Goal: Task Accomplishment & Management: Use online tool/utility

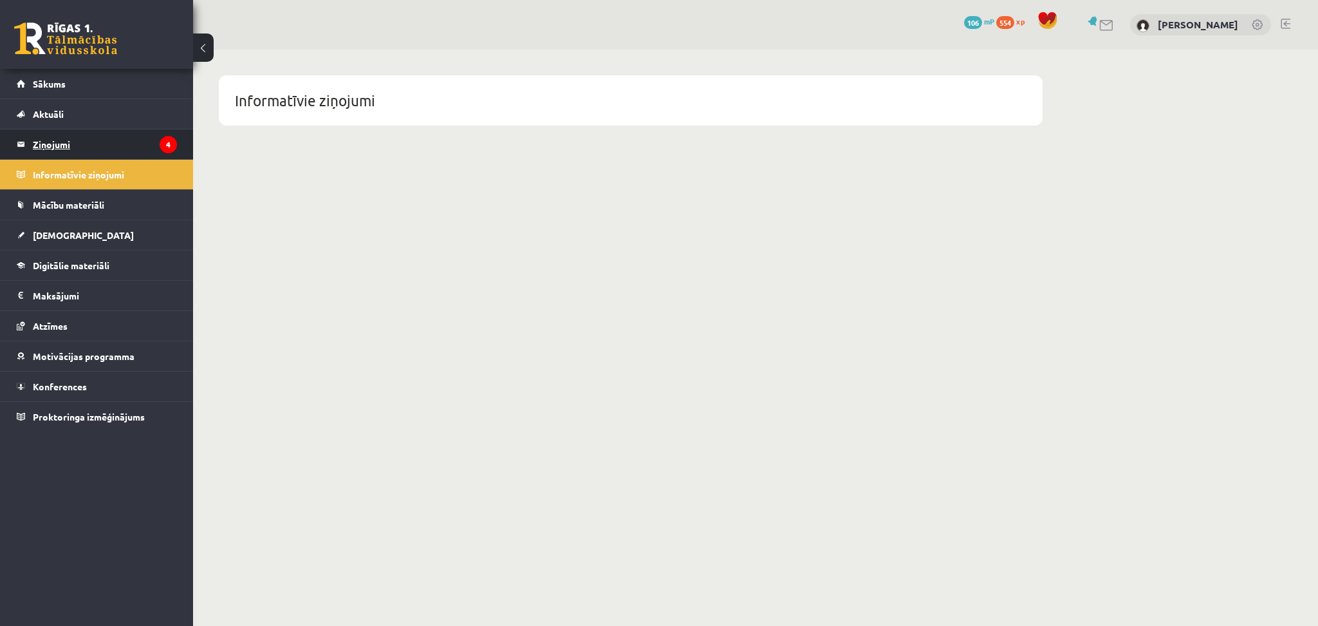
click at [80, 156] on legend "Ziņojumi 4" at bounding box center [105, 144] width 144 height 30
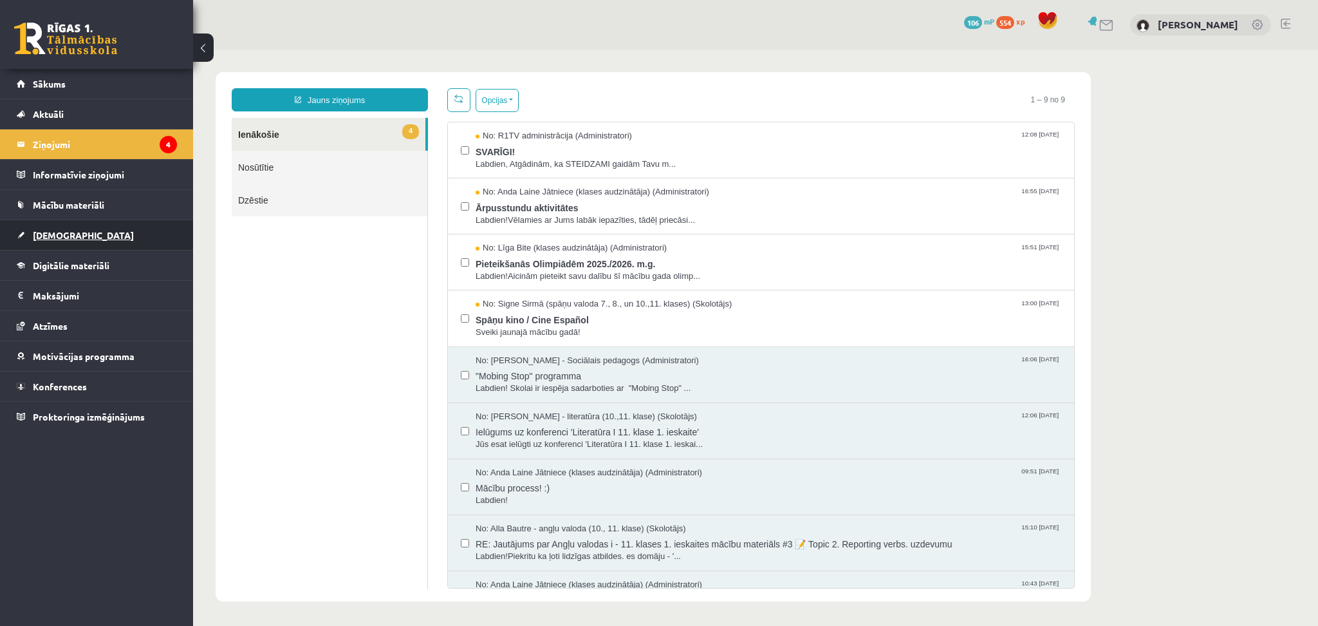
click at [66, 239] on link "[DEMOGRAPHIC_DATA]" at bounding box center [97, 235] width 160 height 30
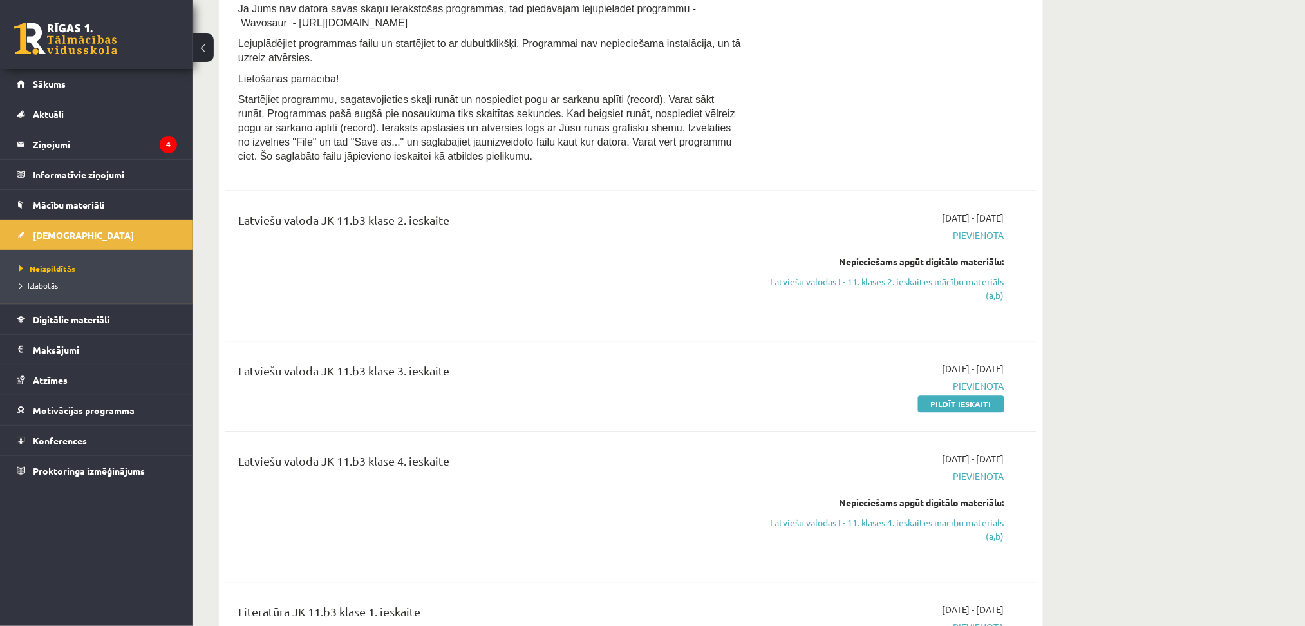
scroll to position [800, 0]
click at [53, 314] on span "Digitālie materiāli" at bounding box center [71, 320] width 77 height 12
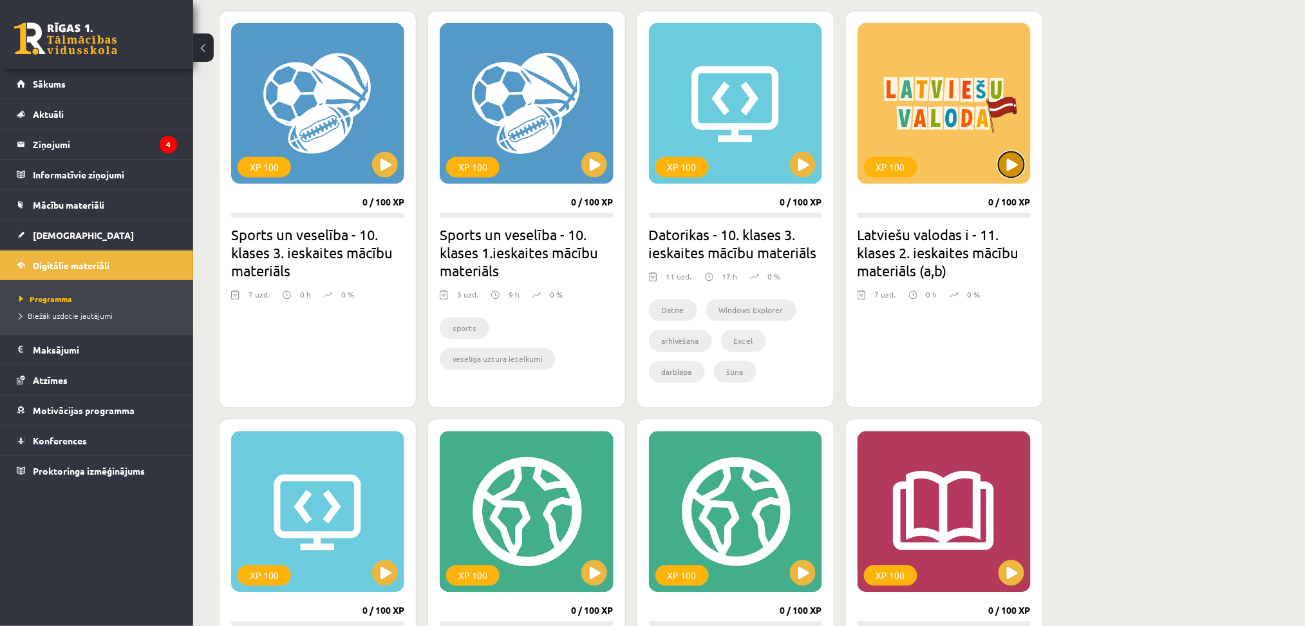
click at [1017, 160] on button at bounding box center [1011, 165] width 26 height 26
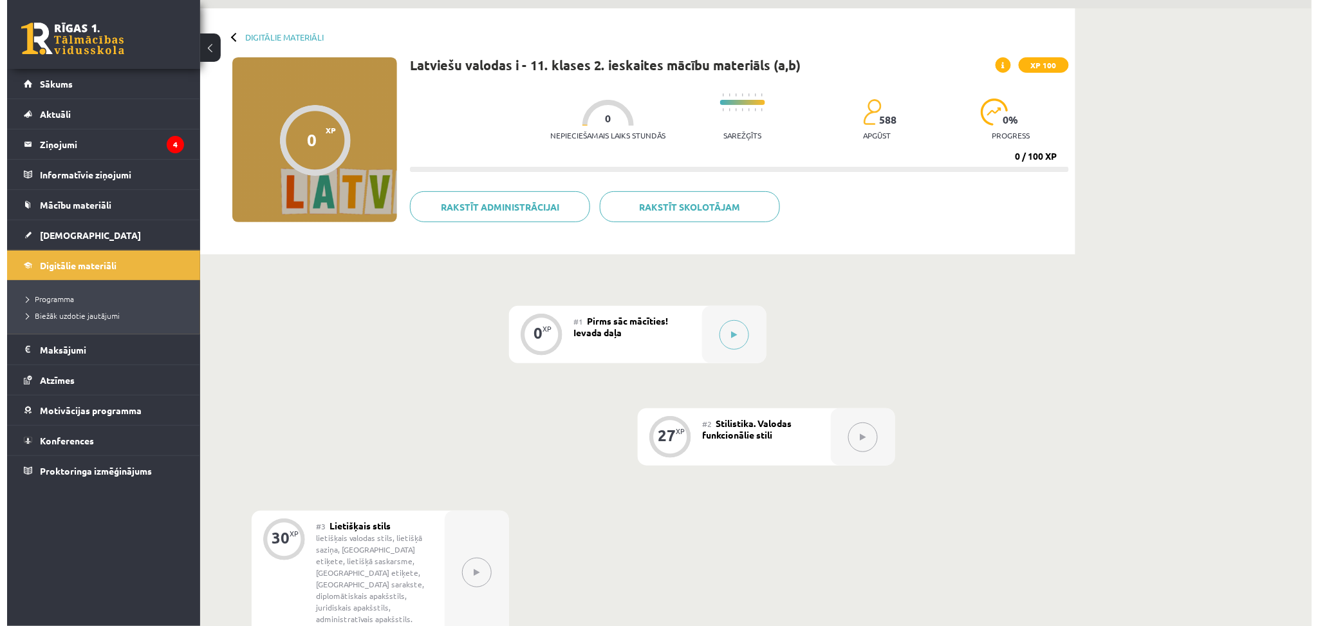
scroll to position [43, 0]
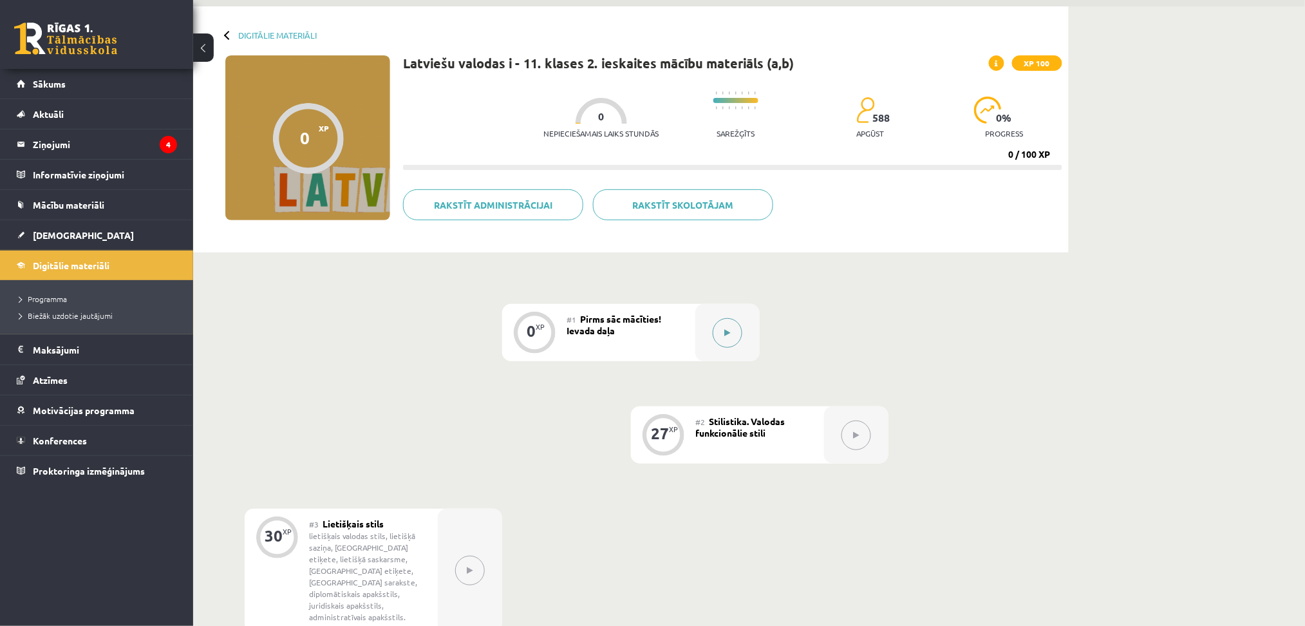
click at [719, 333] on button at bounding box center [728, 333] width 30 height 30
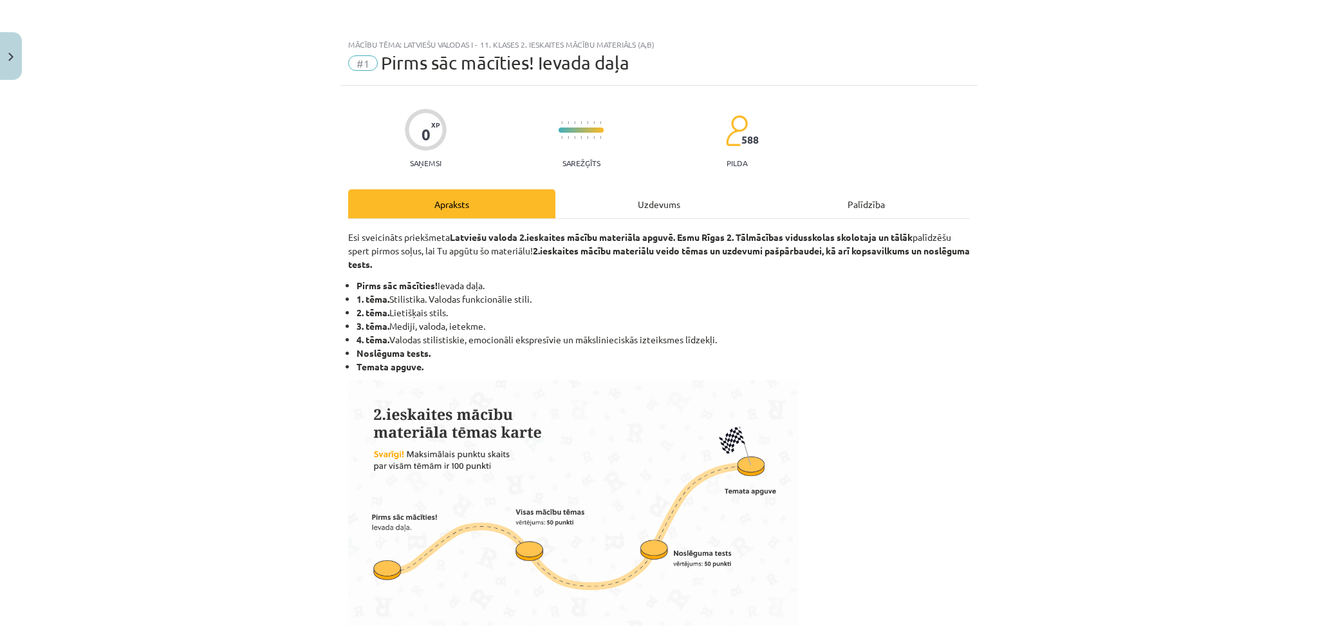
click at [650, 205] on div "Uzdevums" at bounding box center [659, 203] width 207 height 29
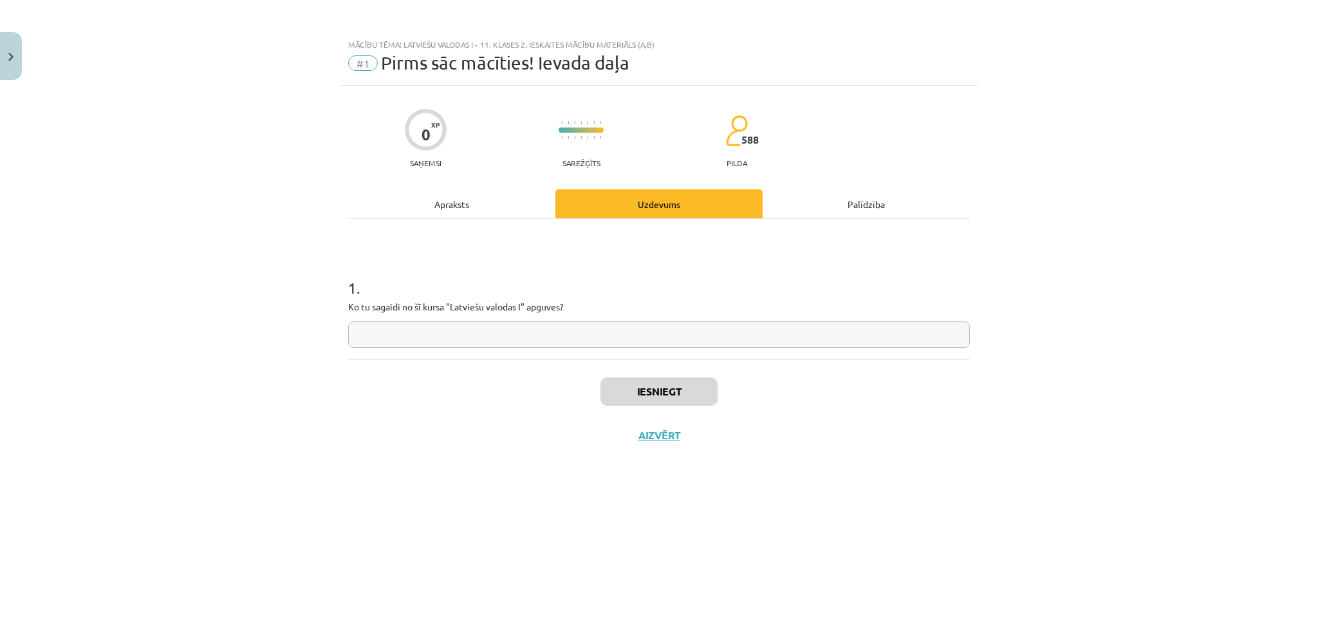
click at [464, 214] on div "Apraksts" at bounding box center [451, 203] width 207 height 29
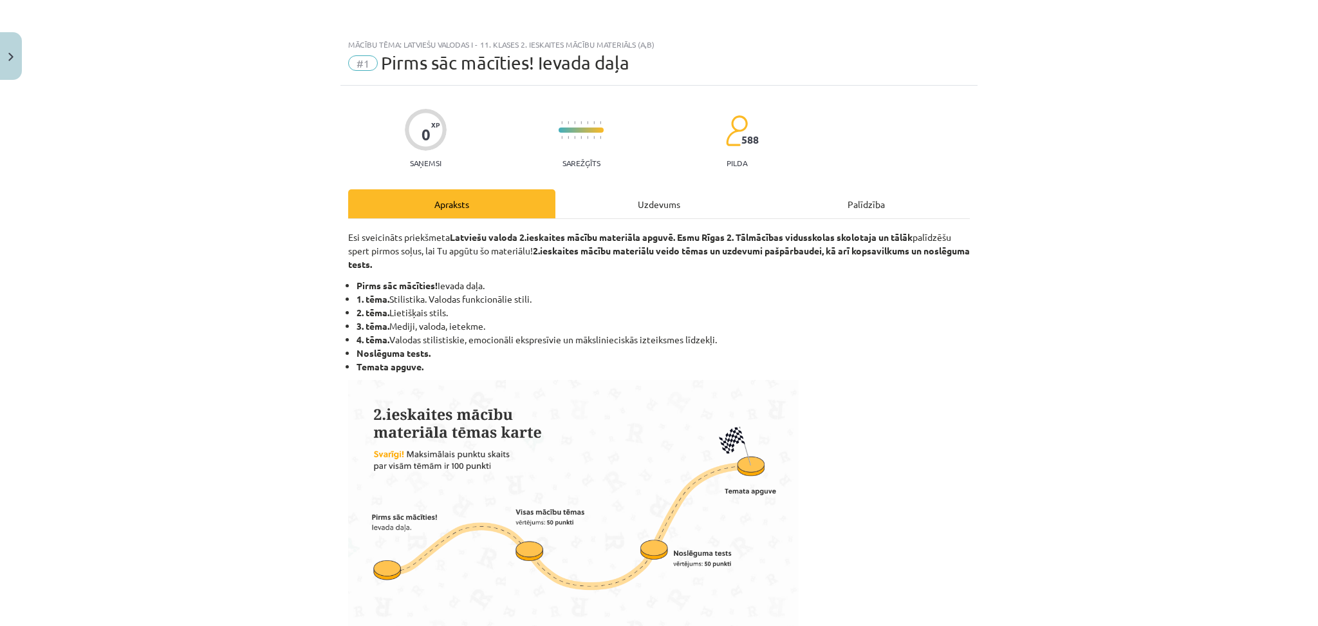
click at [642, 211] on div "Uzdevums" at bounding box center [659, 203] width 207 height 29
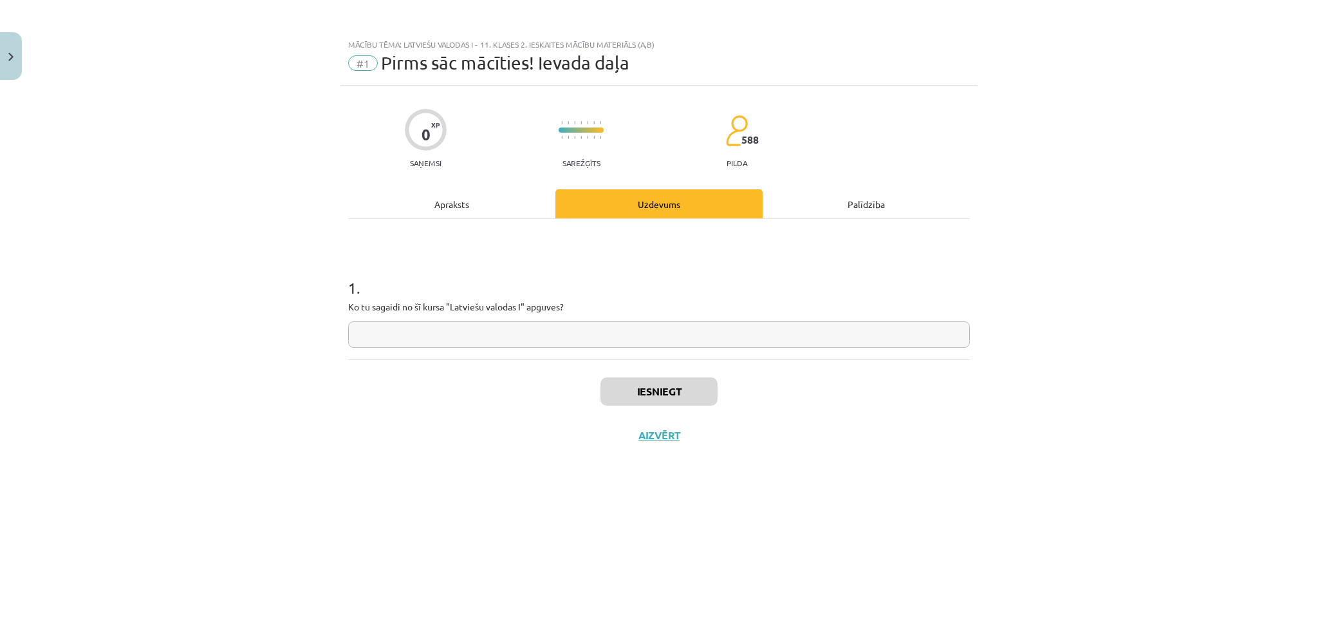
click at [672, 327] on input "text" at bounding box center [659, 334] width 622 height 26
type input "*"
type input "**********"
click at [662, 391] on button "Iesniegt" at bounding box center [659, 391] width 117 height 28
click at [668, 442] on button "Nākamā nodarbība" at bounding box center [659, 444] width 126 height 30
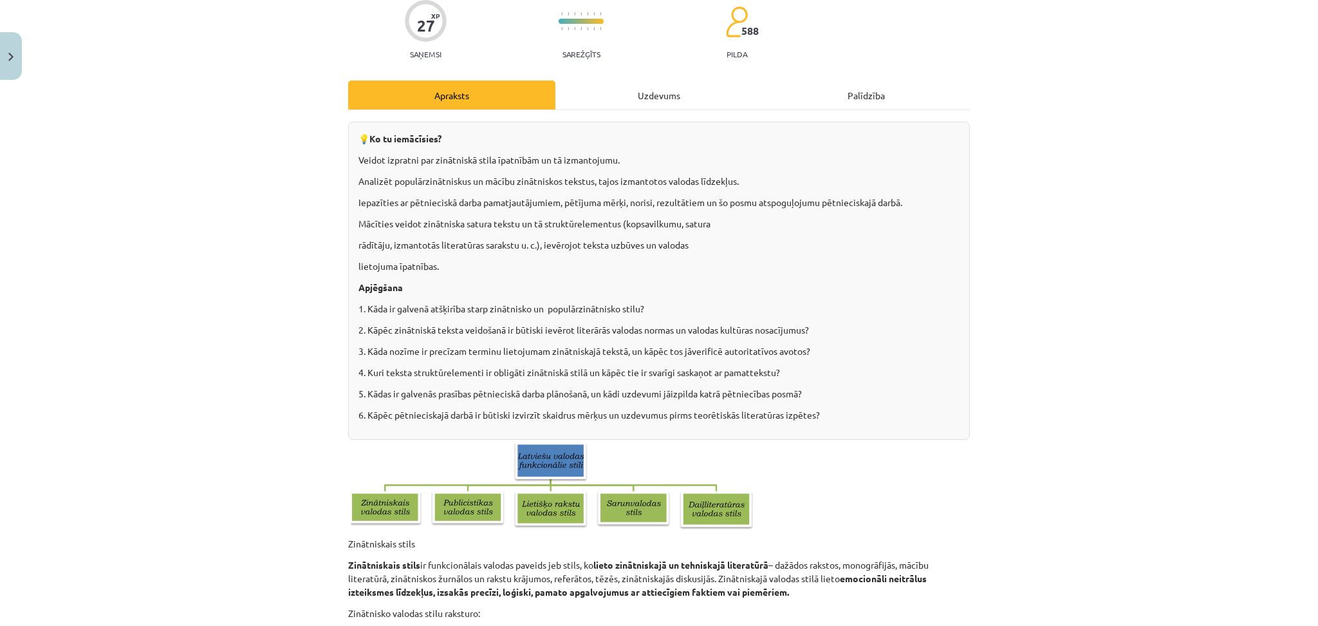
scroll to position [0, 0]
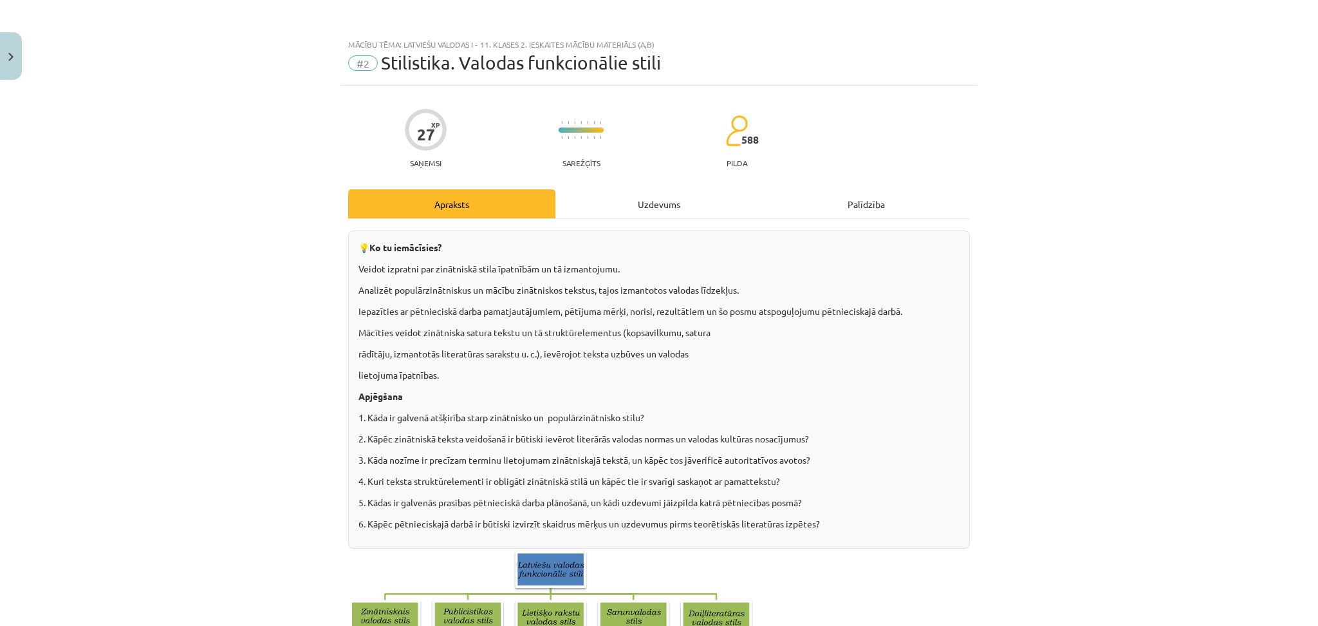
click at [655, 207] on div "Uzdevums" at bounding box center [659, 203] width 207 height 29
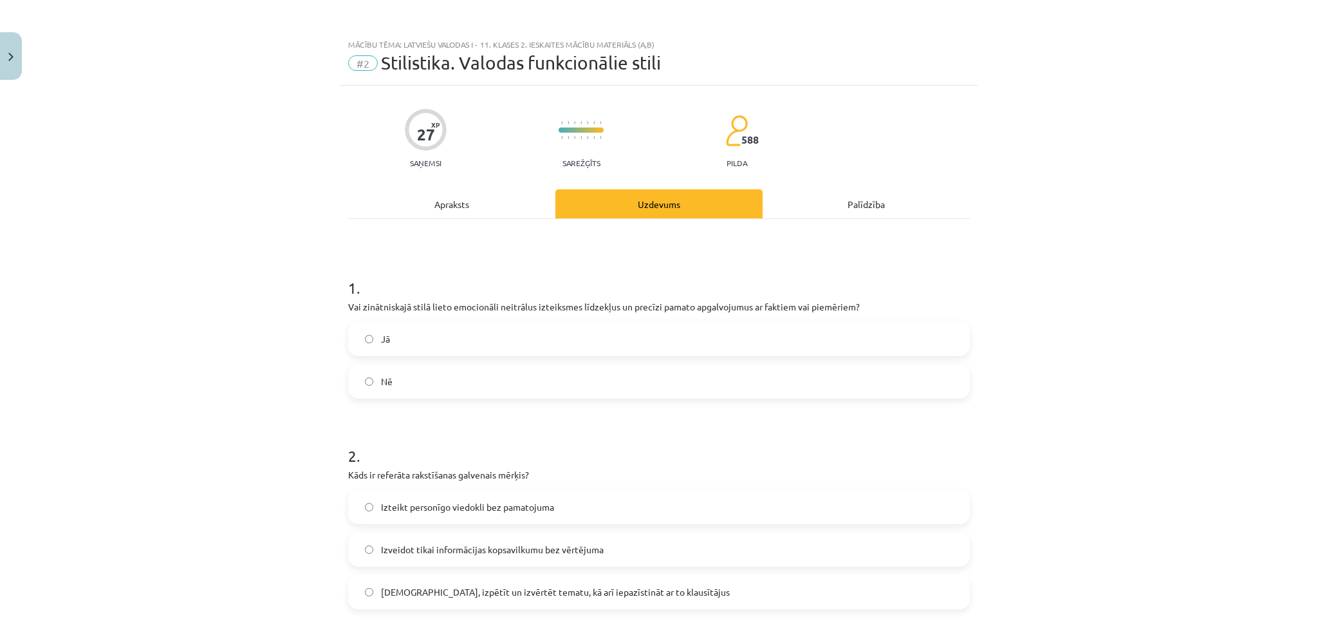
click at [453, 199] on div "Apraksts" at bounding box center [451, 203] width 207 height 29
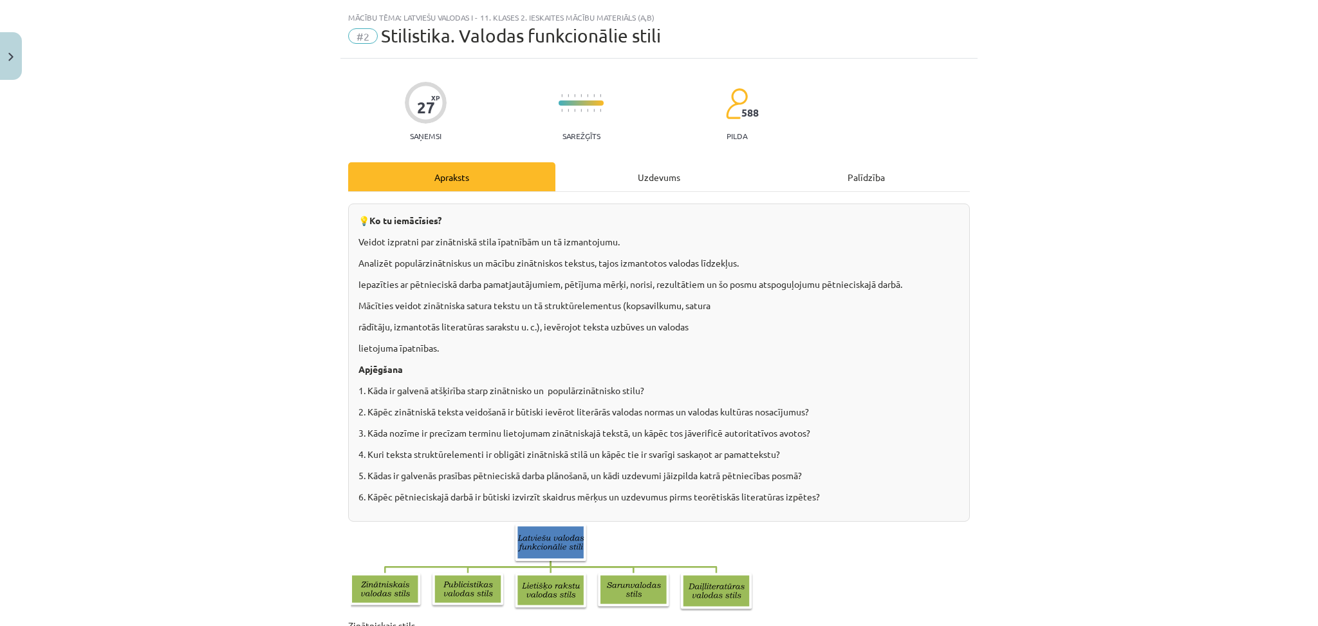
scroll to position [32, 0]
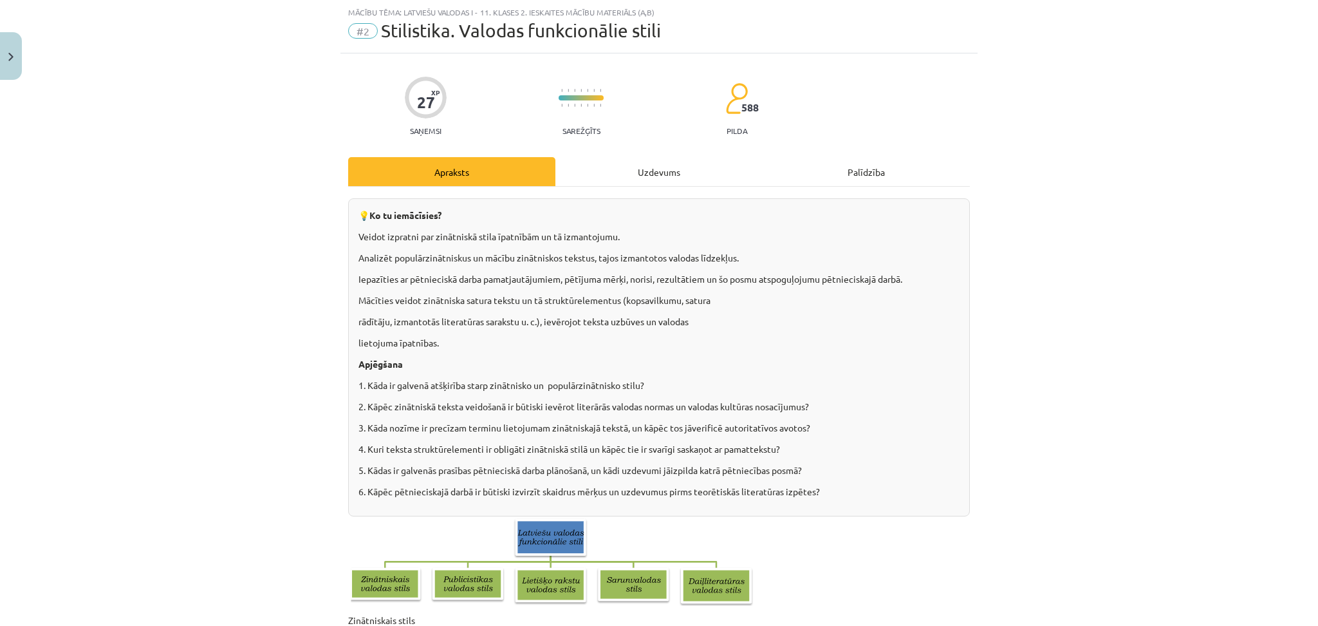
click at [642, 173] on div "Uzdevums" at bounding box center [659, 171] width 207 height 29
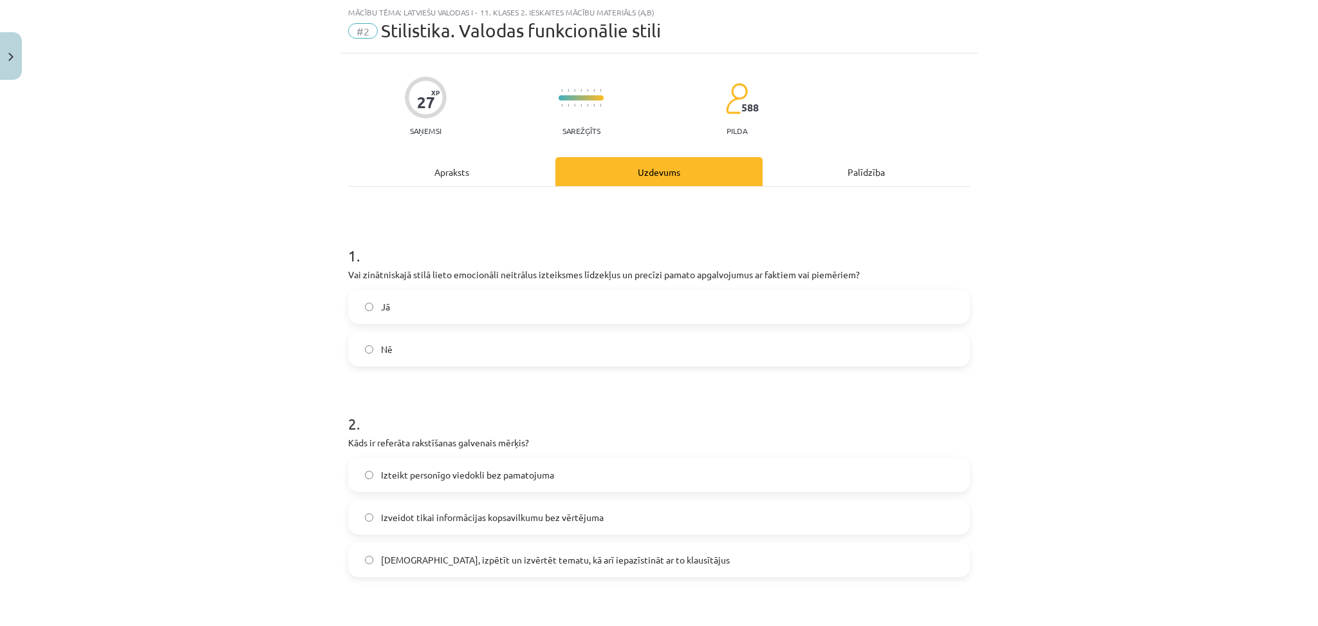
click at [617, 345] on label "Nē" at bounding box center [659, 349] width 619 height 32
click at [622, 304] on label "Jā" at bounding box center [659, 306] width 619 height 32
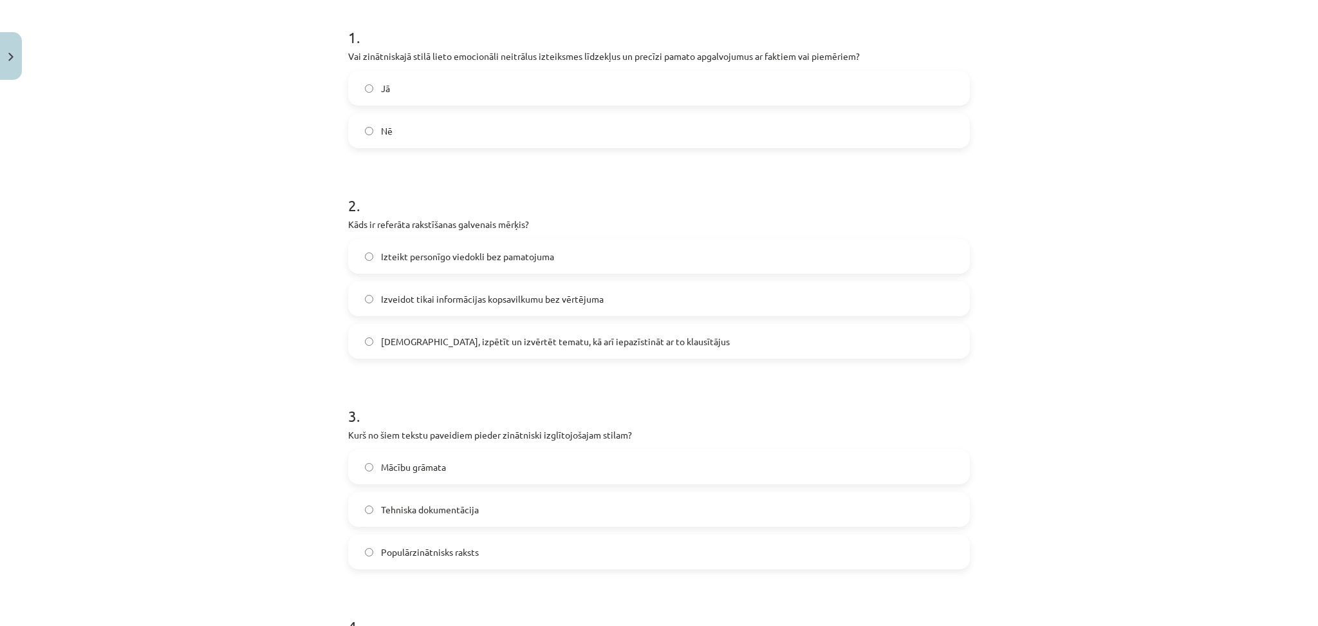
scroll to position [254, 0]
click at [487, 342] on span "Izzināt, izpētīt un izvērtēt tematu, kā arī iepazīstināt ar to klausītājus" at bounding box center [555, 339] width 349 height 14
click at [119, 362] on div "Mācību tēma: Latviešu valodas i - 11. klases 2. ieskaites mācību materiāls (a,b…" at bounding box center [659, 313] width 1318 height 626
click at [417, 547] on span "Populārzinātnisks raksts" at bounding box center [430, 549] width 98 height 14
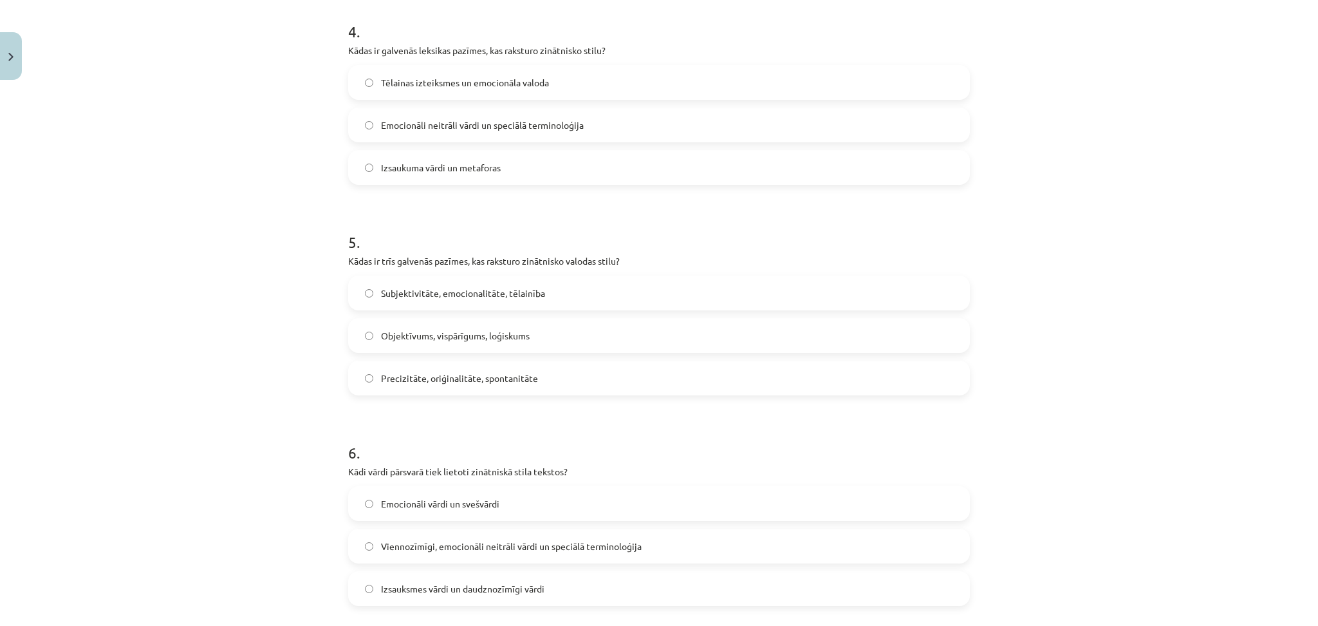
scroll to position [846, 0]
click at [451, 120] on span "Emocionāli neitrāli vārdi un speciālā terminoloģija" at bounding box center [482, 125] width 203 height 14
click at [445, 330] on span "Objektīvums, vispārīgums, loģiskums" at bounding box center [455, 335] width 149 height 14
click at [440, 542] on span "Viennozīmīgi, emocionāli neitrāli vārdi un speciālā terminoloģija" at bounding box center [511, 546] width 261 height 14
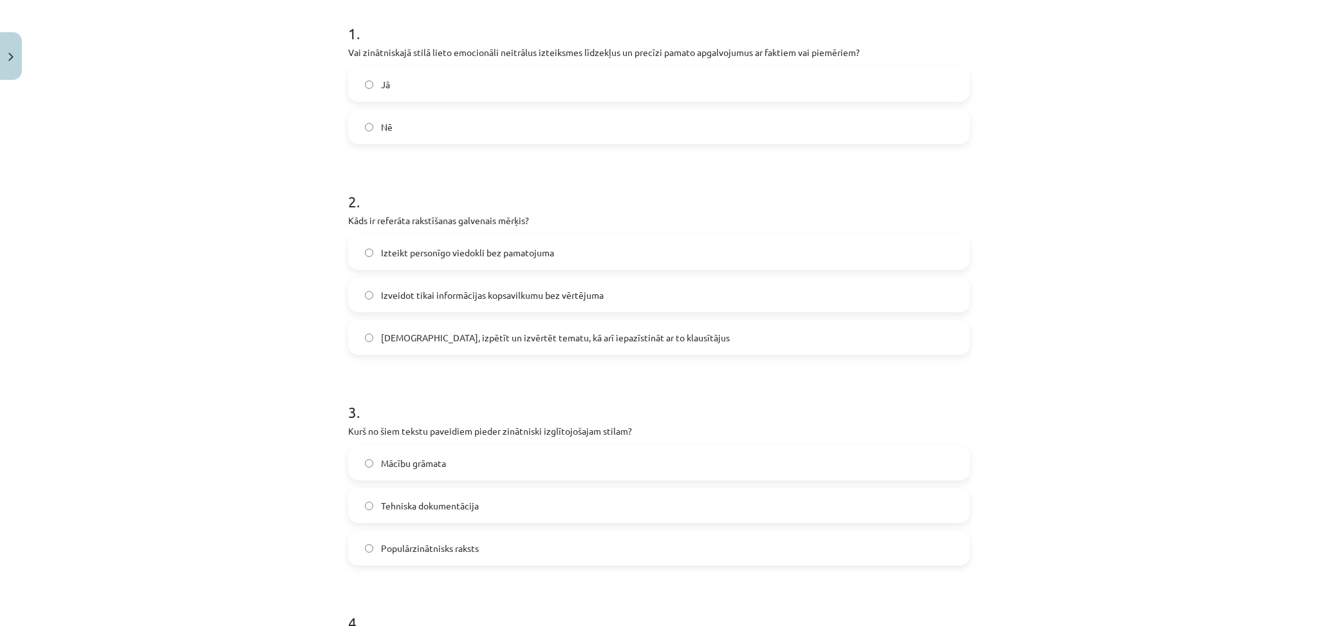
scroll to position [254, 0]
click at [286, 438] on div "Mācību tēma: Latviešu valodas i - 11. klases 2. ieskaites mācību materiāls (a,b…" at bounding box center [659, 313] width 1318 height 626
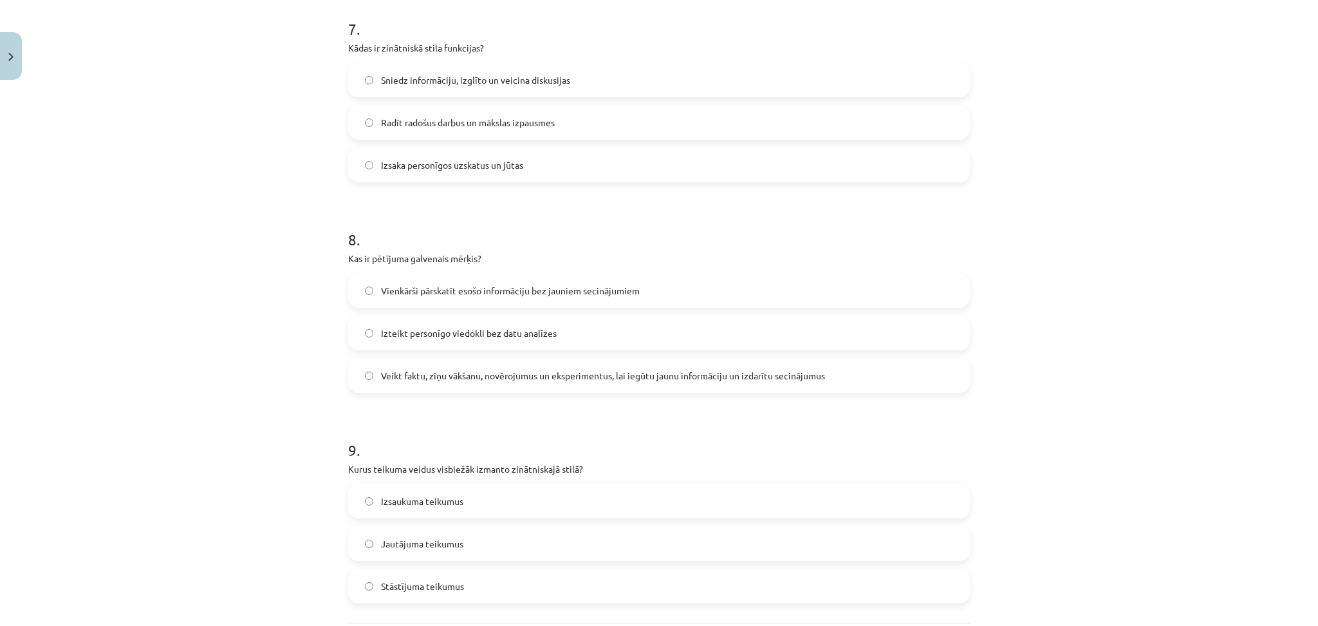
scroll to position [1495, 0]
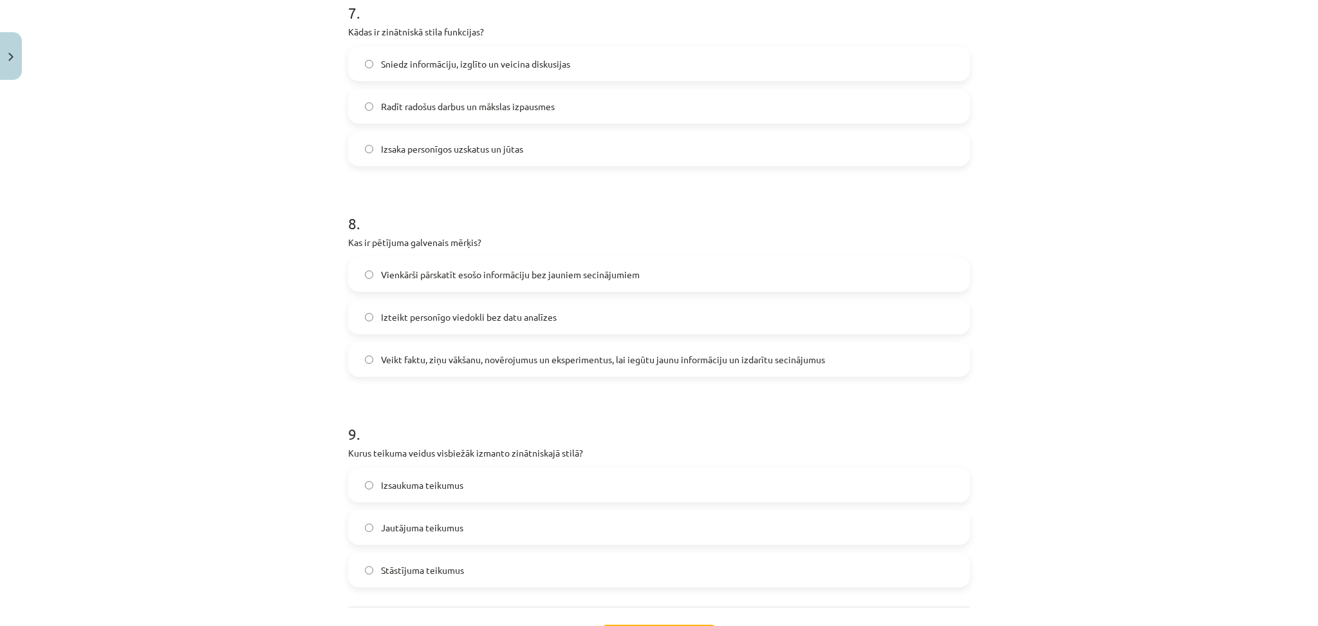
click at [486, 75] on label "Sniedz informāciju, izglīto un veicina diskusijas" at bounding box center [659, 64] width 619 height 32
click at [468, 371] on label "Veikt faktu, ziņu vākšanu, novērojumus un eksperimentus, lai iegūtu jaunu infor…" at bounding box center [659, 359] width 619 height 32
click at [434, 572] on span "Stāstījuma teikumus" at bounding box center [422, 570] width 83 height 14
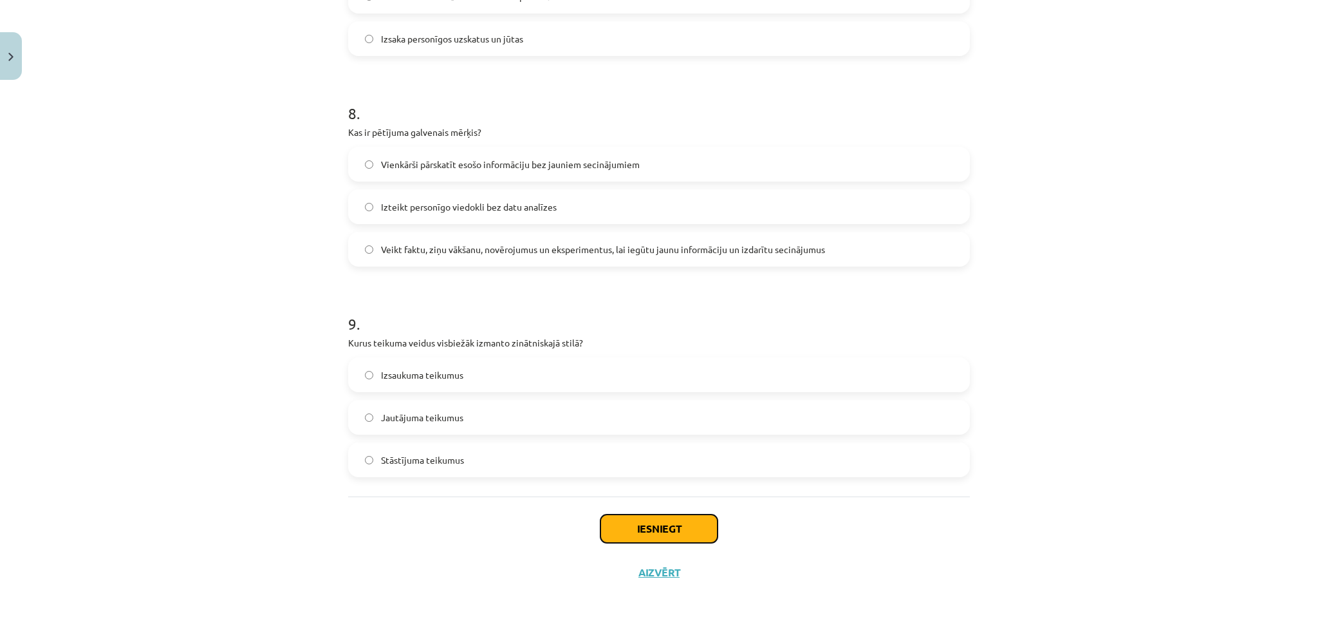
click at [666, 519] on button "Iesniegt" at bounding box center [659, 528] width 117 height 28
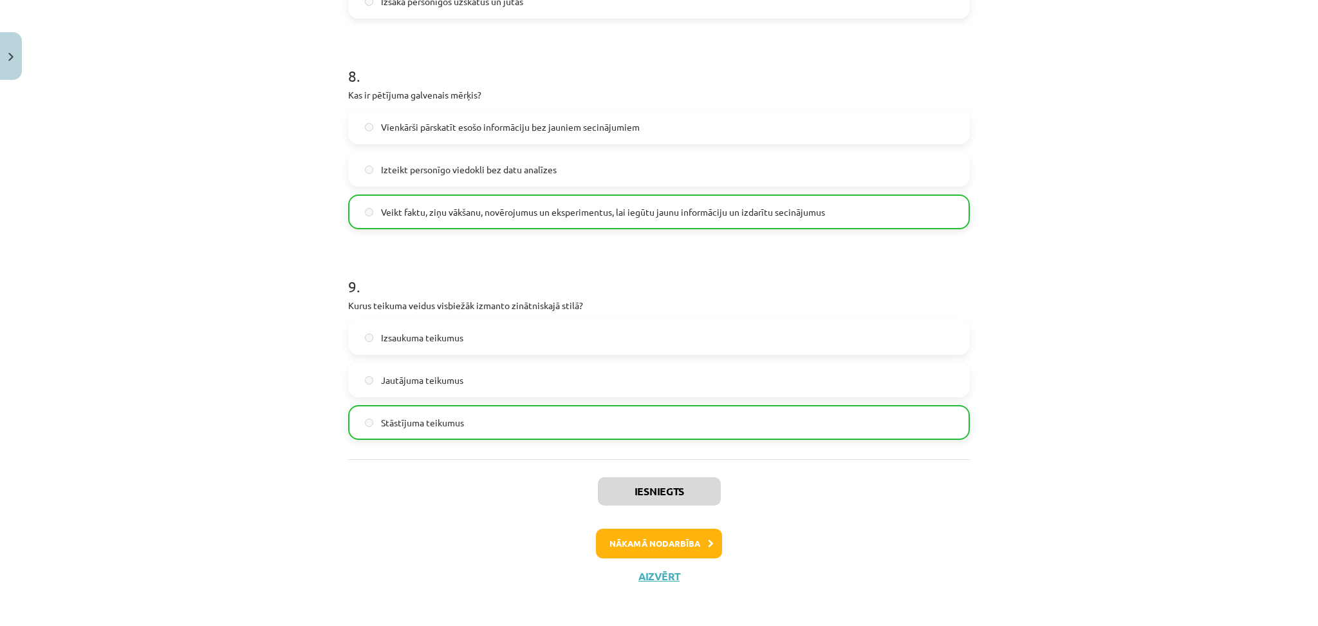
scroll to position [1644, 0]
click at [657, 535] on button "Nākamā nodarbība" at bounding box center [659, 543] width 126 height 30
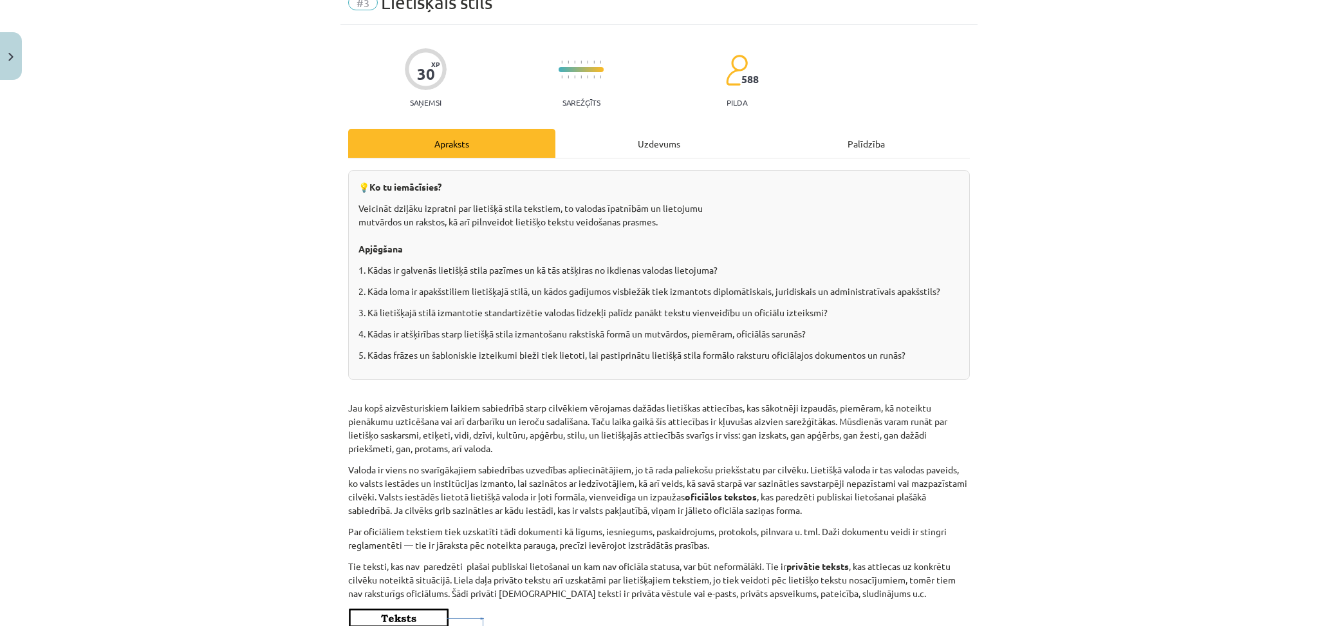
scroll to position [0, 0]
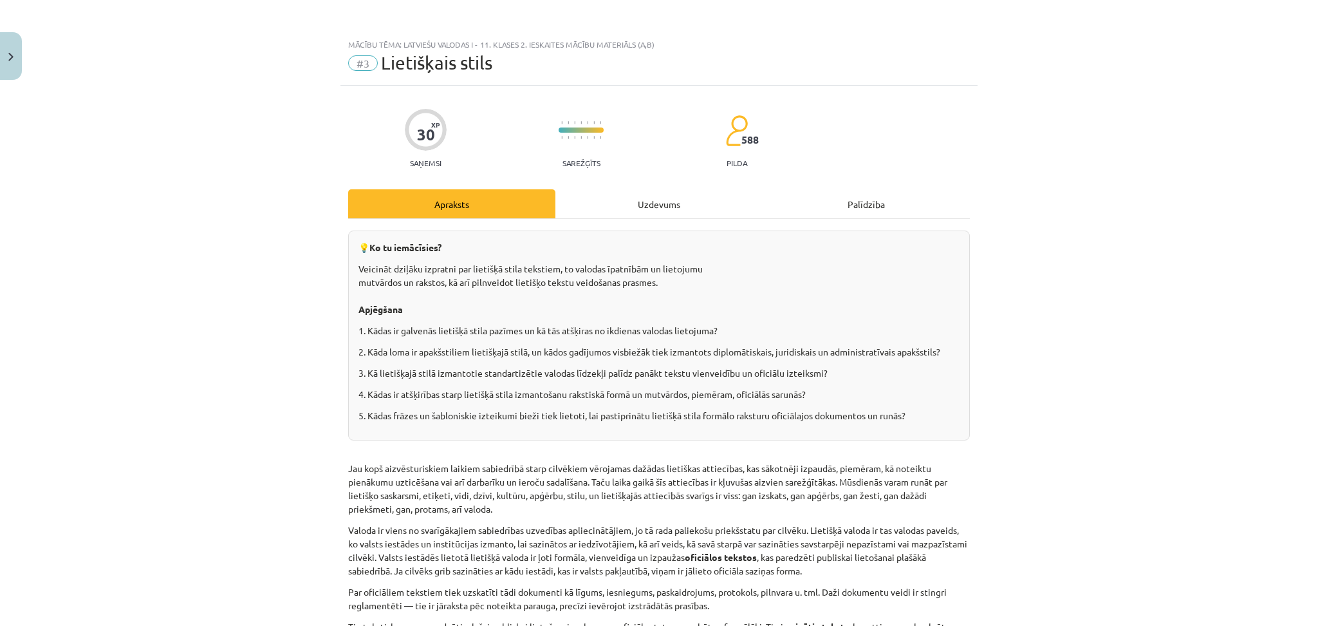
click at [651, 211] on div "Uzdevums" at bounding box center [659, 203] width 207 height 29
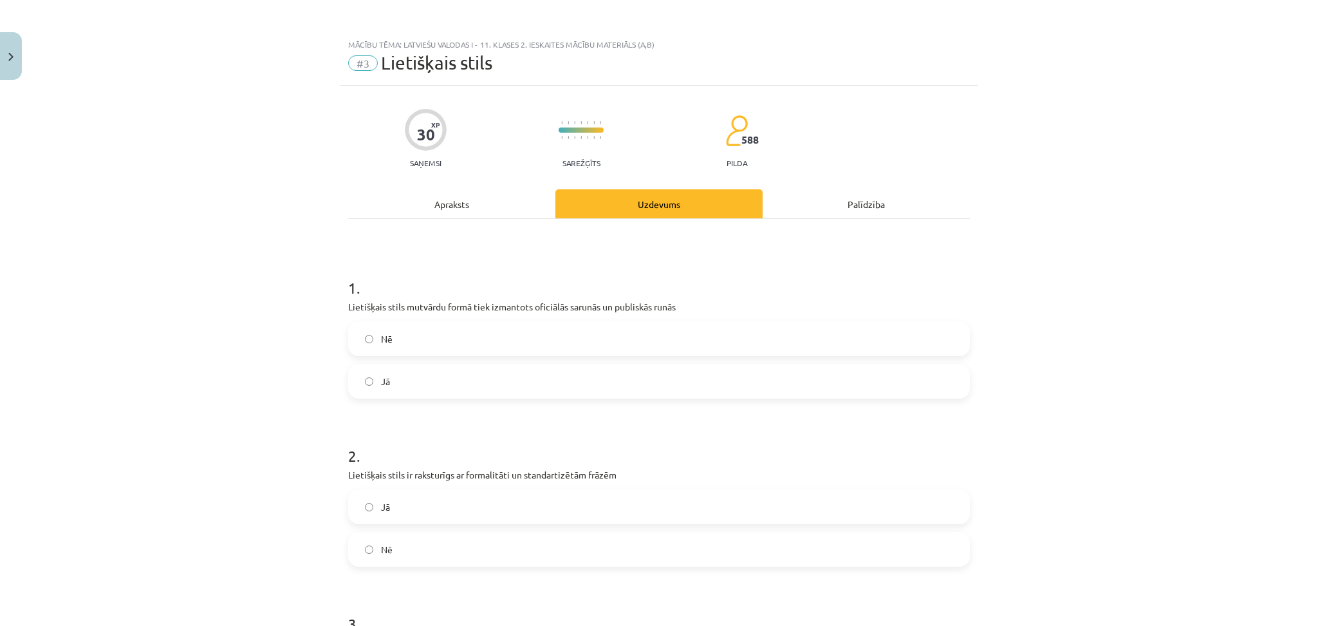
scroll to position [32, 0]
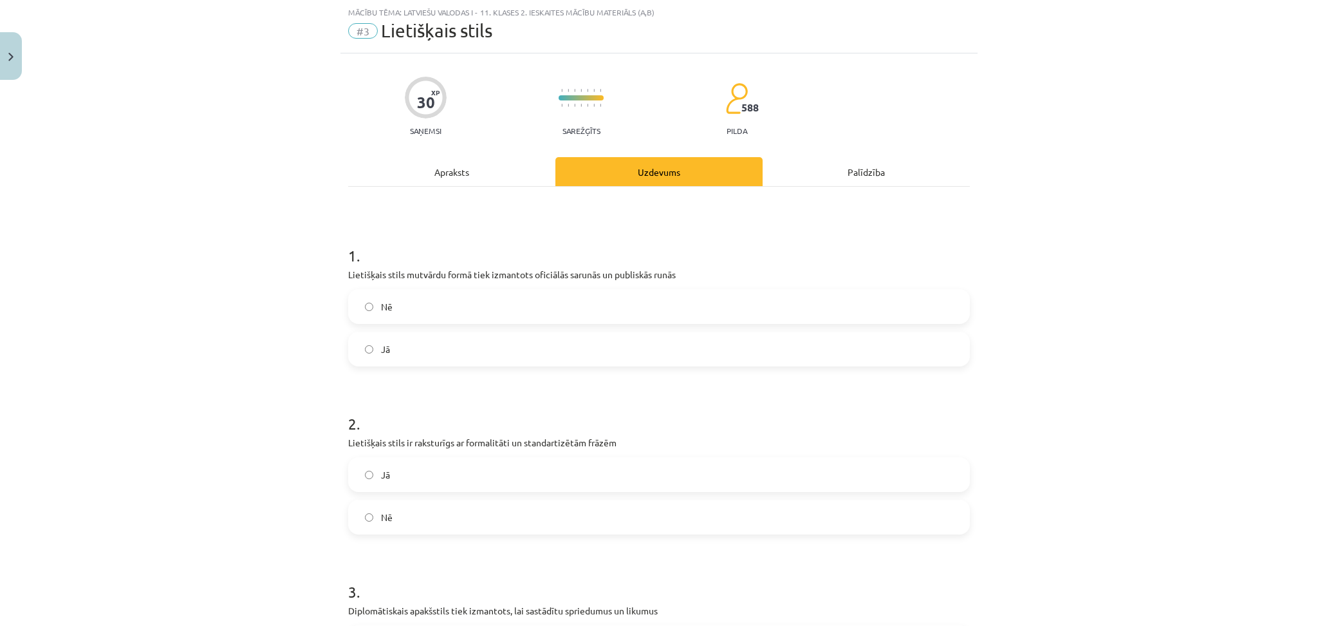
click at [421, 352] on label "Jā" at bounding box center [659, 349] width 619 height 32
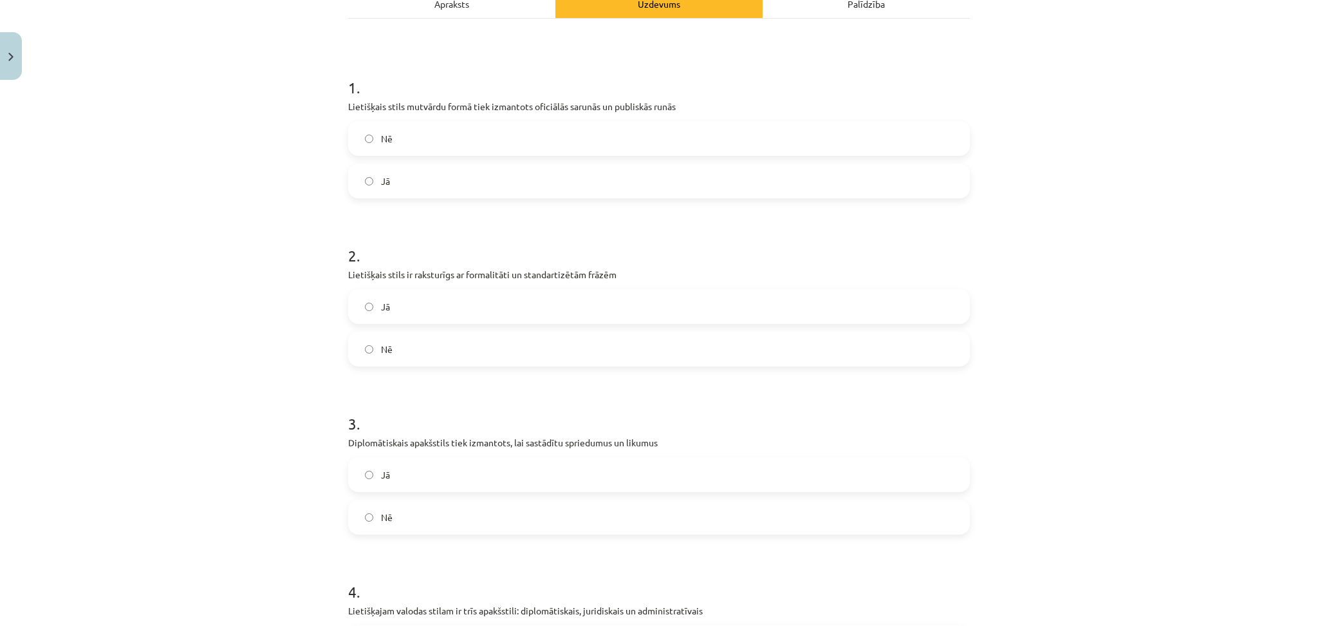
scroll to position [201, 0]
click at [450, 314] on label "Jā" at bounding box center [659, 306] width 619 height 32
click at [381, 476] on span "Jā" at bounding box center [385, 474] width 9 height 14
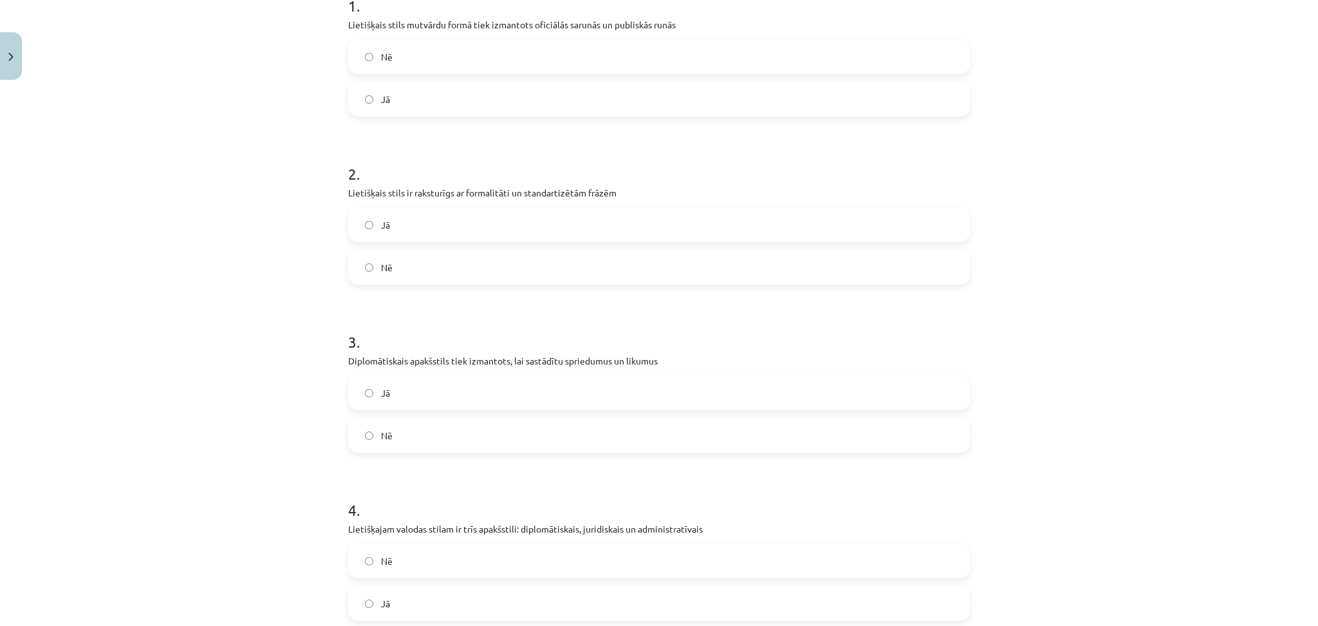
scroll to position [280, 0]
click at [563, 557] on label "Nē" at bounding box center [659, 563] width 619 height 32
click at [395, 53] on label "Nē" at bounding box center [659, 58] width 619 height 32
click at [408, 431] on label "Nē" at bounding box center [659, 437] width 619 height 32
click at [395, 596] on label "Jā" at bounding box center [659, 605] width 619 height 32
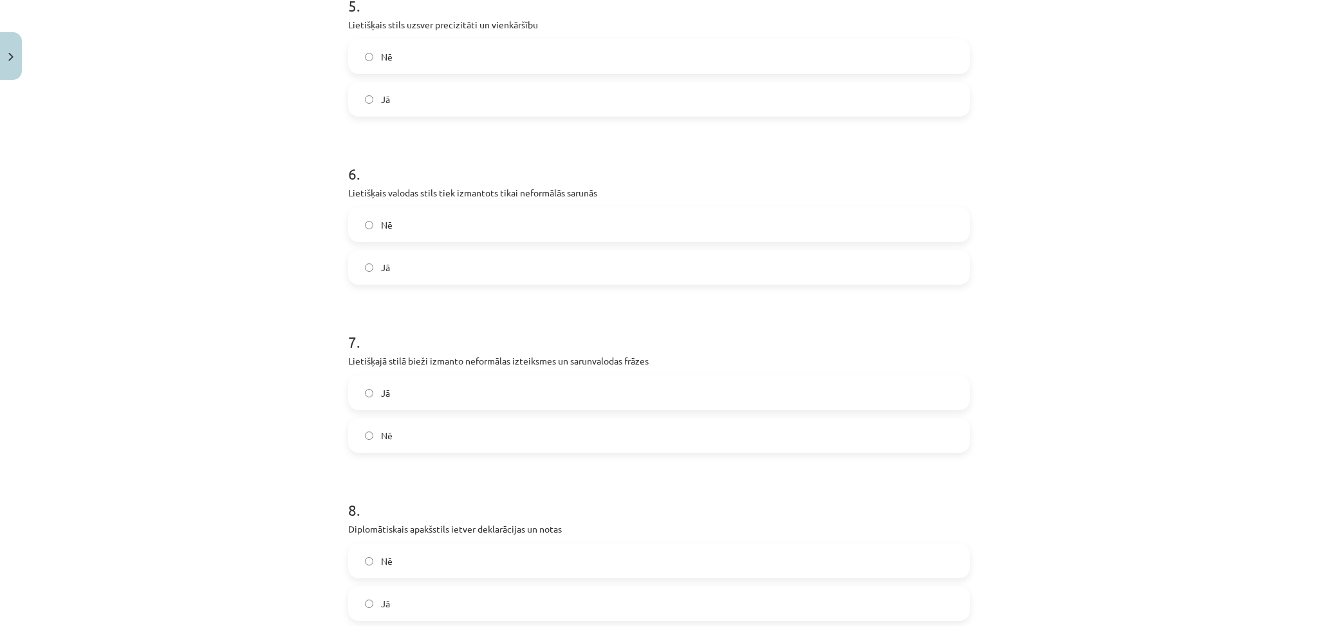
scroll to position [953, 0]
click at [436, 97] on label "Jā" at bounding box center [659, 100] width 619 height 32
click at [452, 225] on label "Nē" at bounding box center [659, 226] width 619 height 32
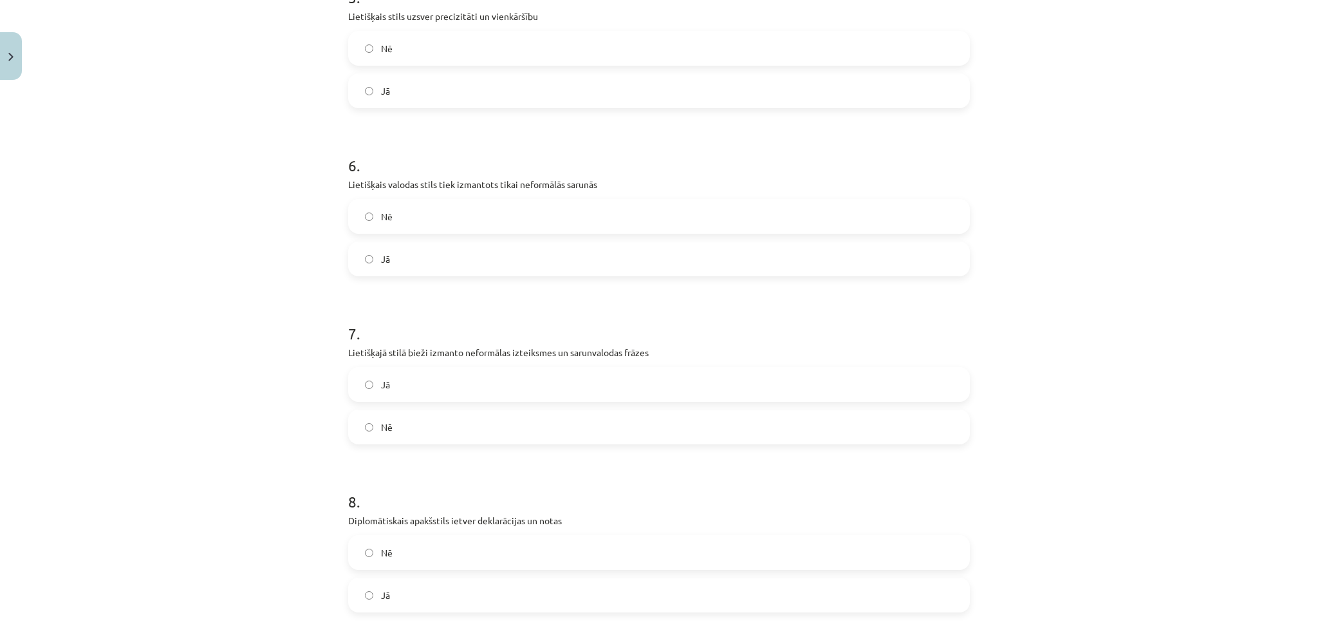
scroll to position [965, 0]
click at [400, 264] on label "Jā" at bounding box center [659, 256] width 619 height 32
click at [430, 383] on label "Jā" at bounding box center [659, 382] width 619 height 32
click at [382, 591] on span "Jā" at bounding box center [385, 593] width 9 height 14
click at [387, 214] on label "Nē" at bounding box center [659, 214] width 619 height 32
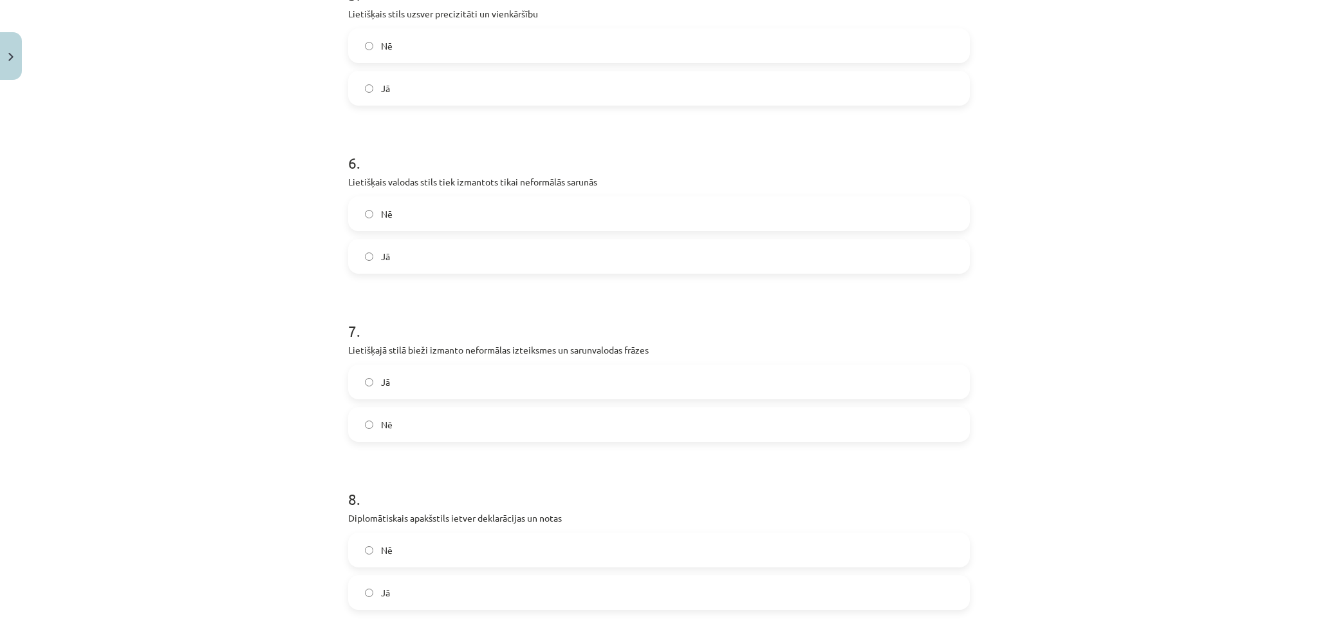
click at [413, 418] on label "Nē" at bounding box center [659, 424] width 619 height 32
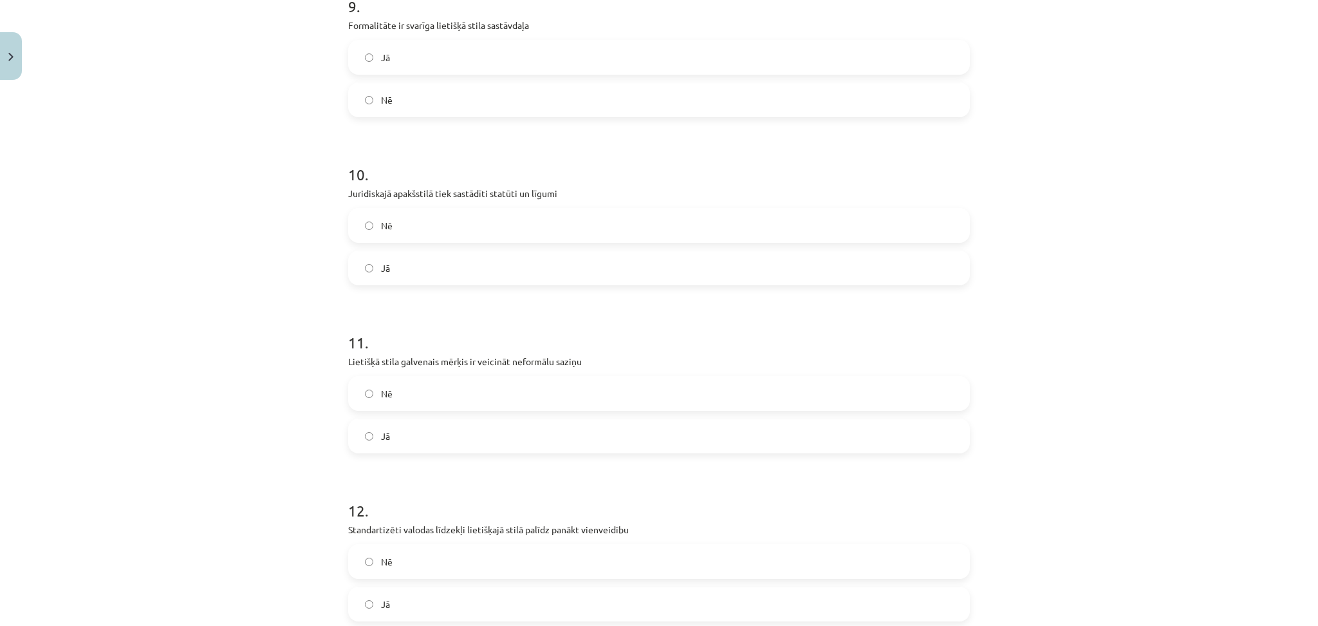
scroll to position [1625, 0]
click at [405, 64] on label "Jā" at bounding box center [659, 58] width 619 height 32
click at [462, 261] on label "Jā" at bounding box center [659, 268] width 619 height 32
click at [399, 438] on label "Jā" at bounding box center [659, 436] width 619 height 32
click at [429, 595] on label "Jā" at bounding box center [659, 604] width 619 height 32
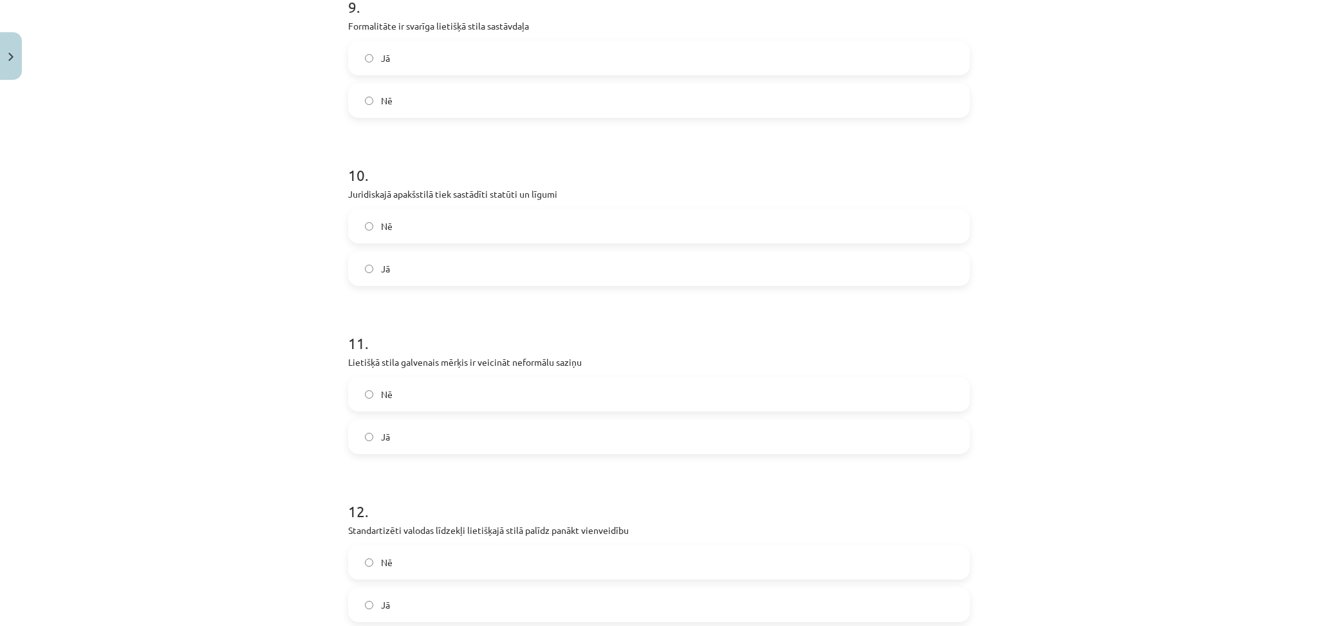
click at [436, 382] on label "Nē" at bounding box center [659, 394] width 619 height 32
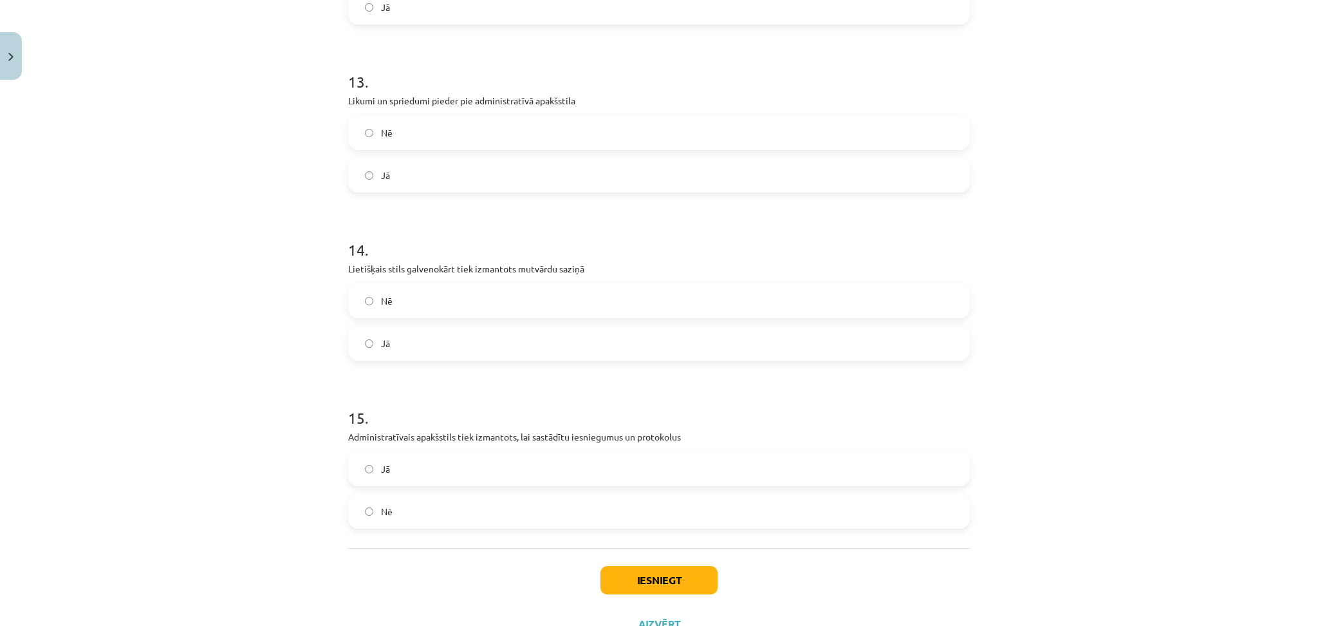
scroll to position [2222, 0]
click at [455, 138] on label "Nē" at bounding box center [659, 133] width 619 height 32
click at [381, 342] on span "Jā" at bounding box center [385, 344] width 9 height 14
click at [420, 464] on label "Jā" at bounding box center [659, 469] width 619 height 32
click at [404, 303] on label "Nē" at bounding box center [659, 301] width 619 height 32
